Goal: Check status: Check status

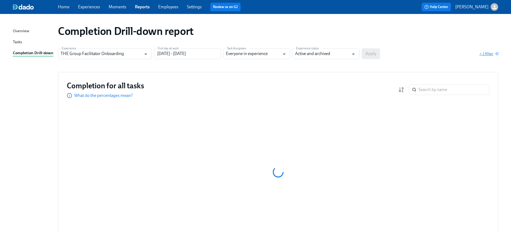
click at [489, 54] on span "+ 1 filter" at bounding box center [488, 53] width 19 height 5
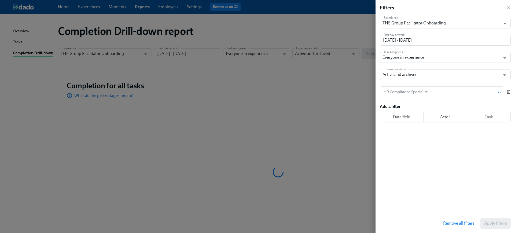
click at [506, 90] on icon "button" at bounding box center [508, 92] width 4 height 4
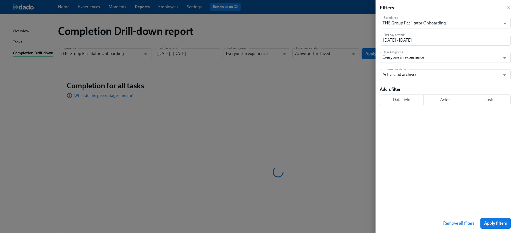
click at [494, 222] on span "Apply filters" at bounding box center [495, 222] width 23 height 5
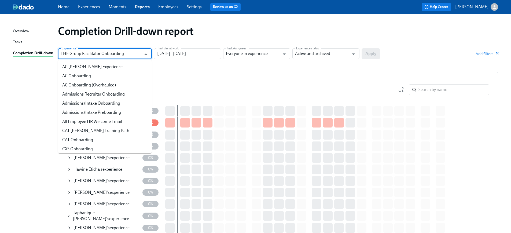
click at [100, 55] on input "THE Group Facilitator Onboarding" at bounding box center [101, 53] width 81 height 11
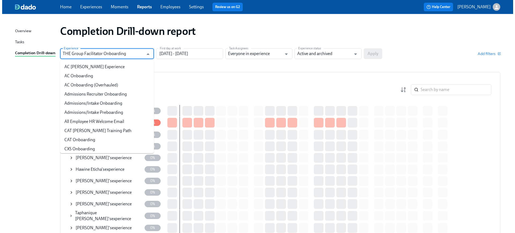
scroll to position [235, 0]
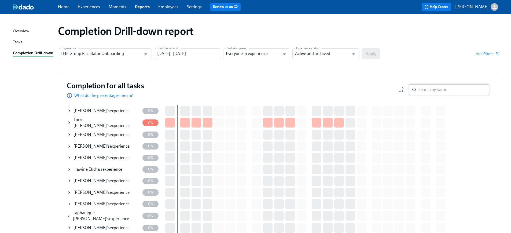
click at [422, 88] on input "search" at bounding box center [453, 89] width 71 height 11
paste input "Christopher Jones"
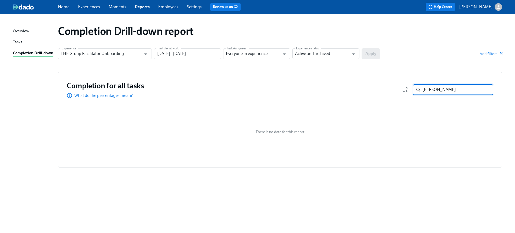
paste input "Torre Valentine"
type input "Torre Valentine"
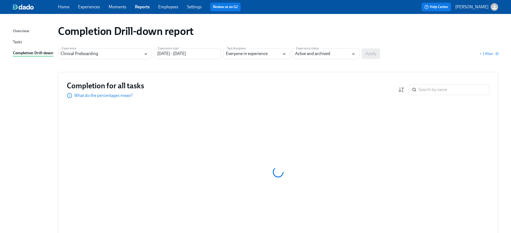
click at [489, 49] on div "Experience Clinical Preboarding Experience Experience start [DATE] - [DATE] Exp…" at bounding box center [278, 53] width 440 height 11
click at [489, 53] on span "+ 1 filter" at bounding box center [488, 53] width 19 height 5
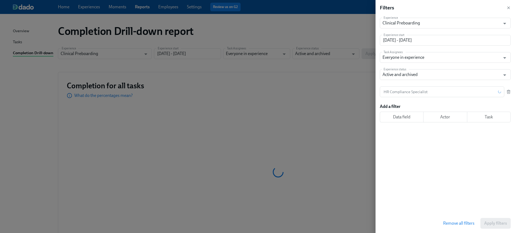
click at [507, 93] on icon "button" at bounding box center [508, 92] width 4 height 4
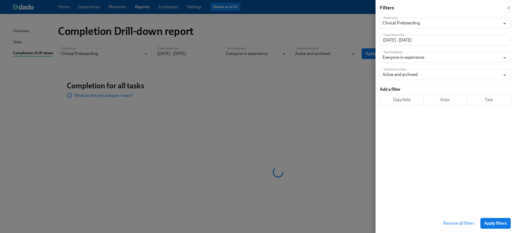
drag, startPoint x: 490, startPoint y: 225, endPoint x: 488, endPoint y: 212, distance: 13.0
click at [490, 225] on span "Apply filters" at bounding box center [495, 222] width 23 height 5
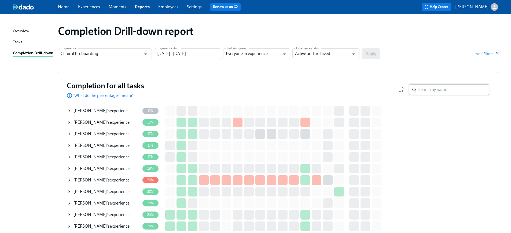
click at [439, 88] on input "search" at bounding box center [453, 89] width 71 height 11
paste input "Alin Soboyejo"
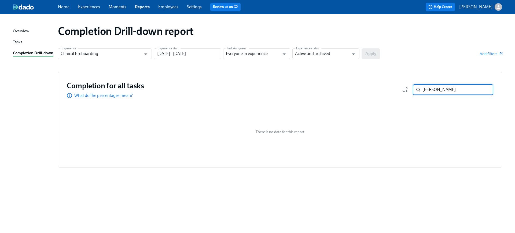
paste input "[PERSON_NAME]"
type input "[PERSON_NAME]"
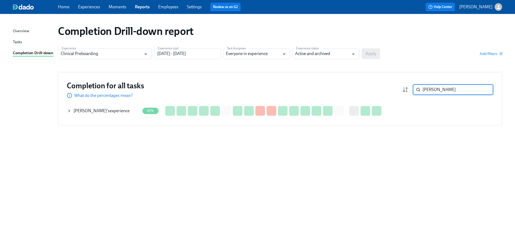
click at [70, 110] on icon at bounding box center [69, 111] width 4 height 4
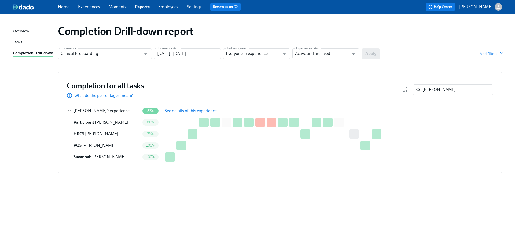
click at [174, 109] on span "See details of this experience" at bounding box center [191, 110] width 52 height 5
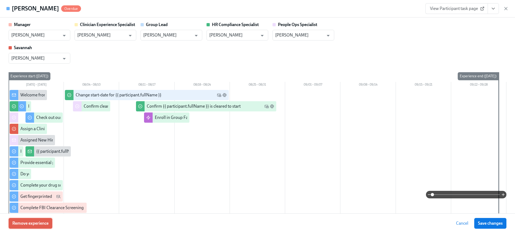
click at [27, 221] on span "Remove experience" at bounding box center [30, 222] width 36 height 5
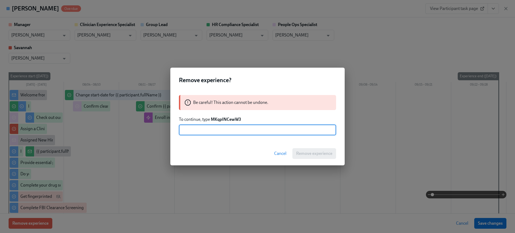
click at [237, 119] on strong "MKqpINCewW3" at bounding box center [226, 119] width 30 height 5
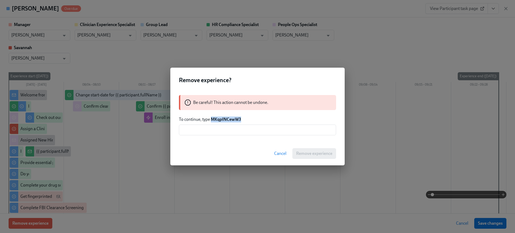
click at [237, 119] on strong "MKqpINCewW3" at bounding box center [226, 119] width 30 height 5
copy strong "MKqpINCewW3"
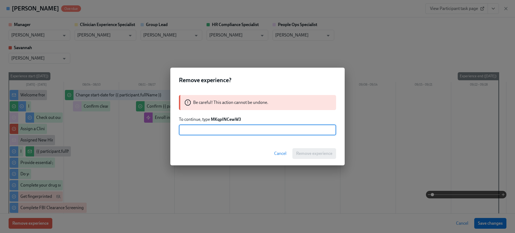
click at [252, 133] on input "text" at bounding box center [257, 129] width 157 height 11
paste input "MKqpINCewW3"
type input "MKqpINCewW3"
click at [313, 149] on button "Remove experience" at bounding box center [314, 153] width 44 height 11
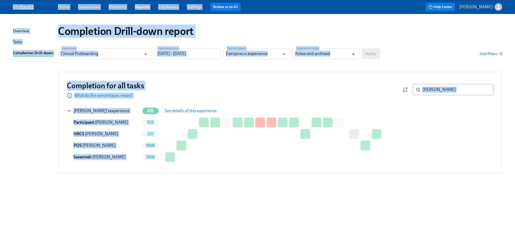
click at [453, 84] on input "[PERSON_NAME]" at bounding box center [457, 89] width 71 height 11
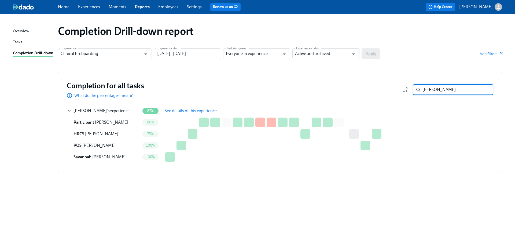
paste input "Torre Valentine"
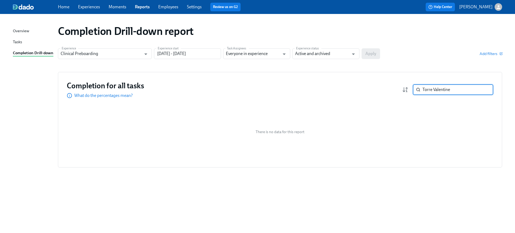
type input "Torre Valentine"
click at [447, 88] on input "Torre Valentine" at bounding box center [457, 89] width 71 height 11
click at [434, 113] on div "There is no data for this report" at bounding box center [280, 132] width 426 height 54
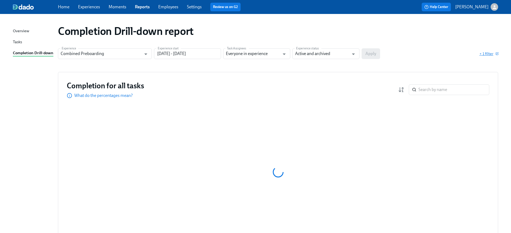
click at [491, 55] on span "+ 1 filter" at bounding box center [488, 53] width 19 height 5
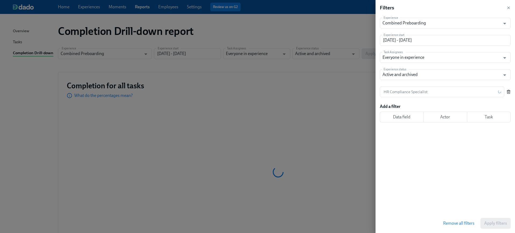
drag, startPoint x: 509, startPoint y: 93, endPoint x: 503, endPoint y: 140, distance: 47.2
click at [509, 93] on icon "button" at bounding box center [508, 92] width 2 height 3
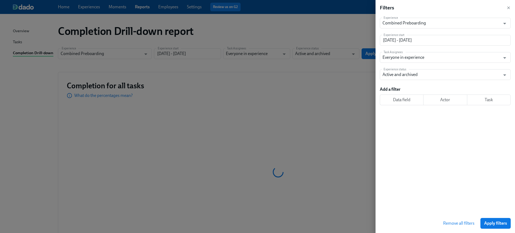
click at [489, 223] on span "Apply filters" at bounding box center [495, 222] width 23 height 5
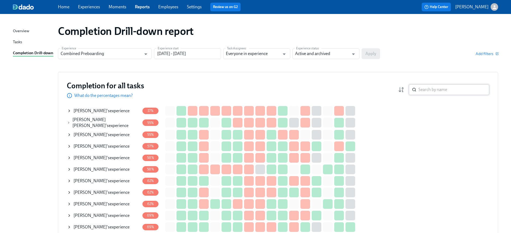
click at [432, 94] on input "search" at bounding box center [453, 89] width 71 height 11
paste input "Christopher Jones"
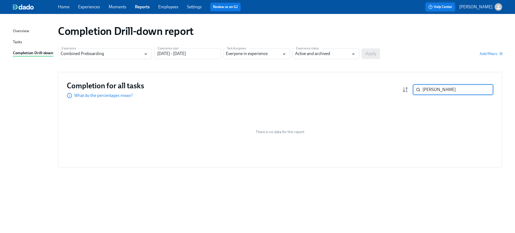
type input "Christopher Jones"
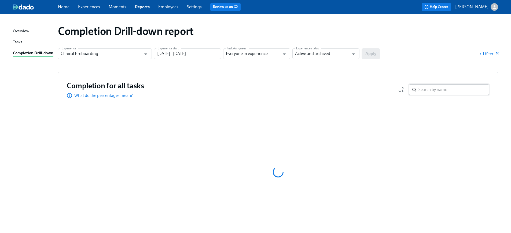
click at [431, 86] on input "search" at bounding box center [453, 89] width 71 height 11
type input "lea"
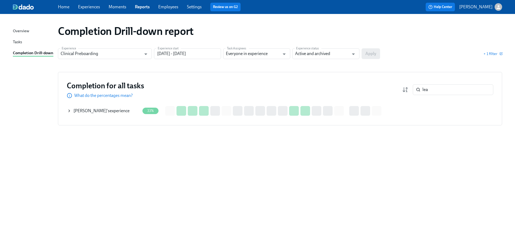
click at [71, 110] on icon at bounding box center [69, 111] width 4 height 4
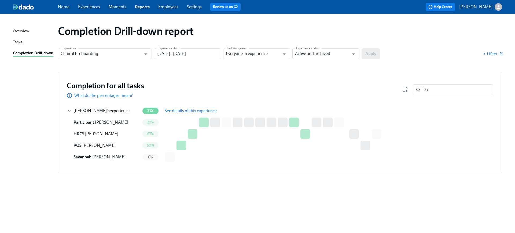
click at [177, 108] on span "See details of this experience" at bounding box center [191, 110] width 52 height 5
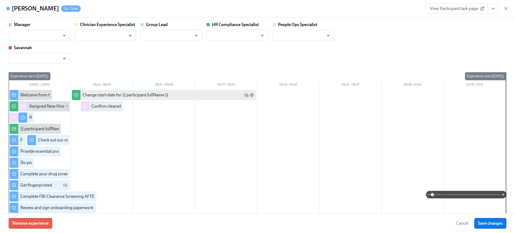
type input "Priscilla Cerdas"
type input "Maggie Greenawalt"
type input "Priscilla Cerdas"
type input "[PERSON_NAME]"
type input "Brianna Keach"
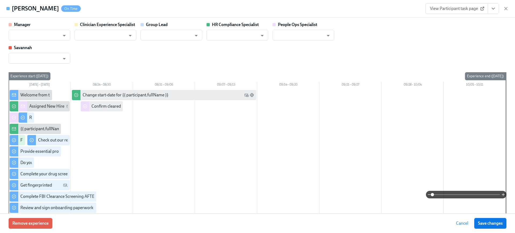
type input "Savannah Doherty"
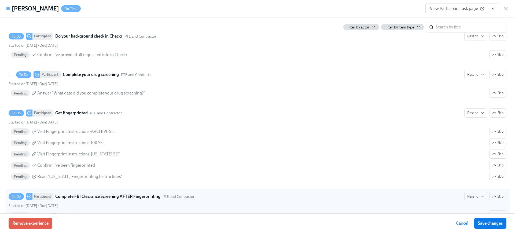
scroll to position [642, 0]
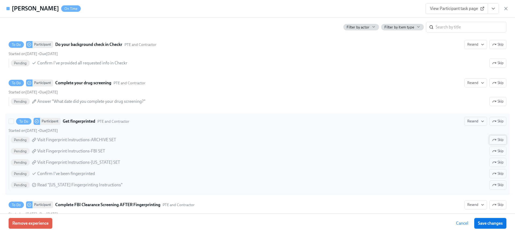
click at [496, 139] on span "Skip" at bounding box center [497, 139] width 11 height 5
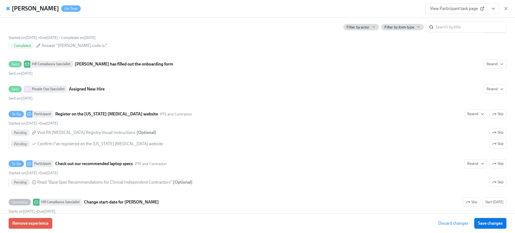
scroll to position [937, 0]
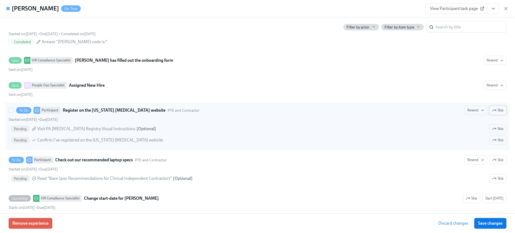
click at [497, 109] on span "Skip" at bounding box center [497, 109] width 11 height 5
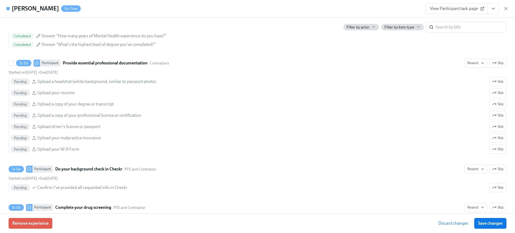
scroll to position [516, 0]
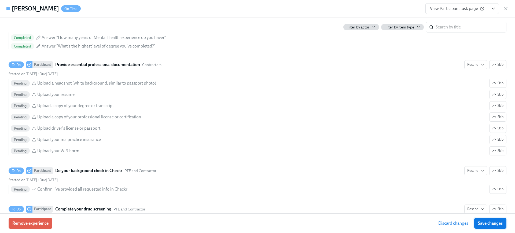
click at [487, 220] on span "Save changes" at bounding box center [490, 222] width 25 height 5
click at [453, 10] on span "View Participant task page" at bounding box center [456, 8] width 53 height 5
